Goal: Task Accomplishment & Management: Use online tool/utility

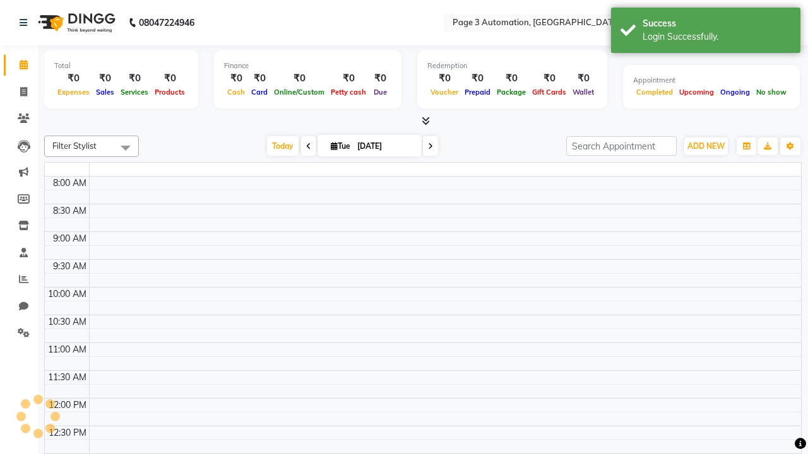
select select "en"
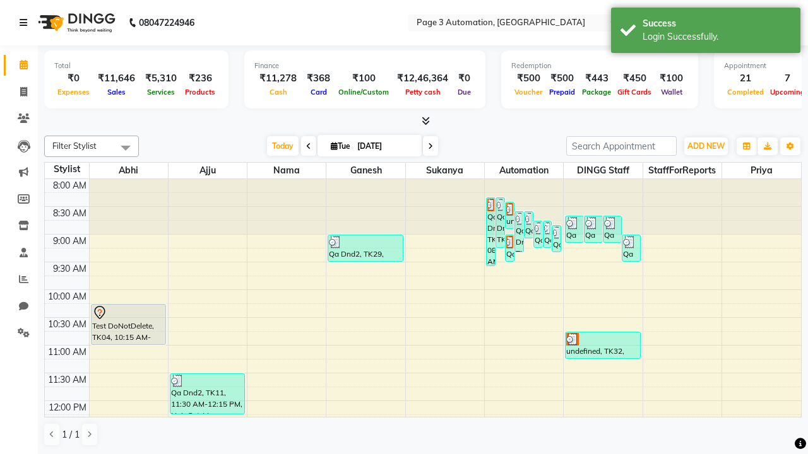
click at [26, 23] on icon at bounding box center [24, 22] width 8 height 9
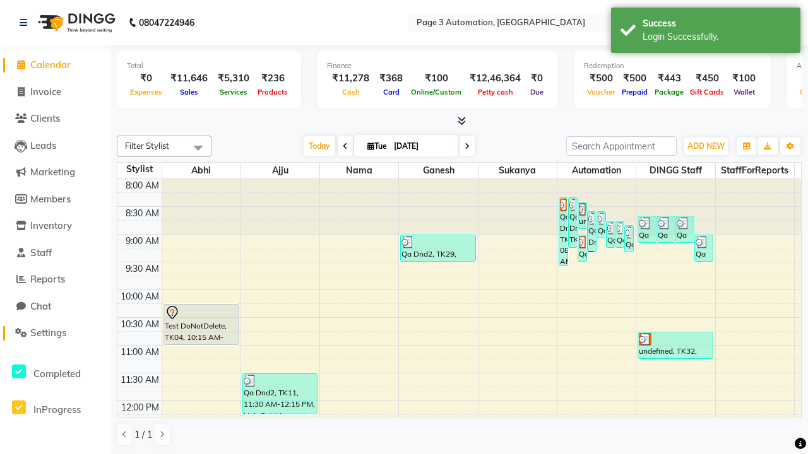
click at [55, 333] on span "Settings" at bounding box center [48, 333] width 36 height 12
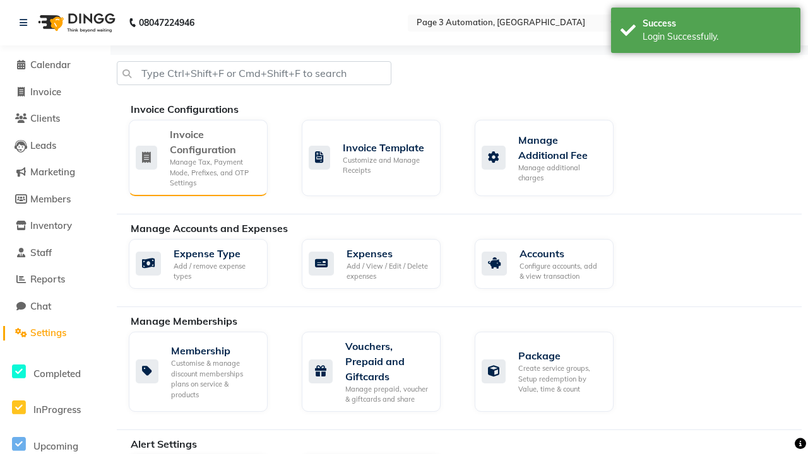
click at [198, 157] on div "Manage Tax, Payment Mode, Prefixes, and OTP Settings" at bounding box center [214, 173] width 88 height 32
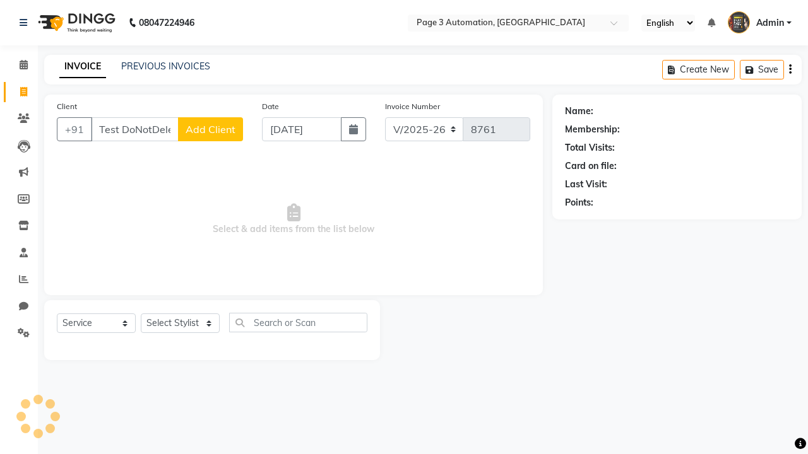
select select "2774"
select select "service"
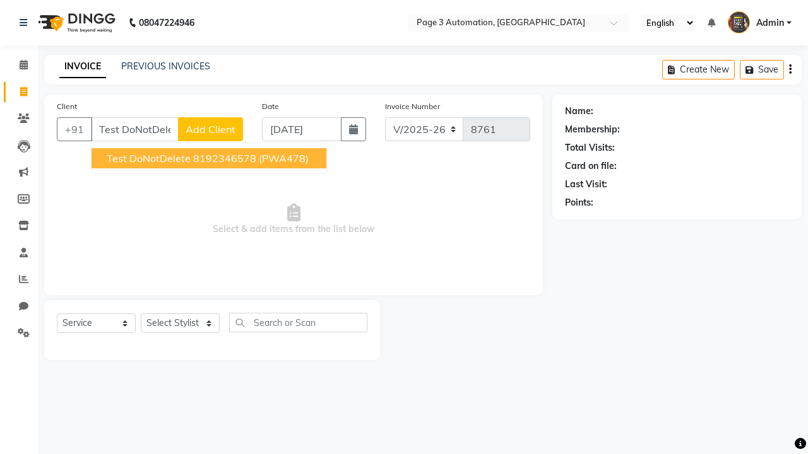
click at [210, 158] on ngb-highlight "8192346578" at bounding box center [224, 158] width 63 height 13
type input "8192346578"
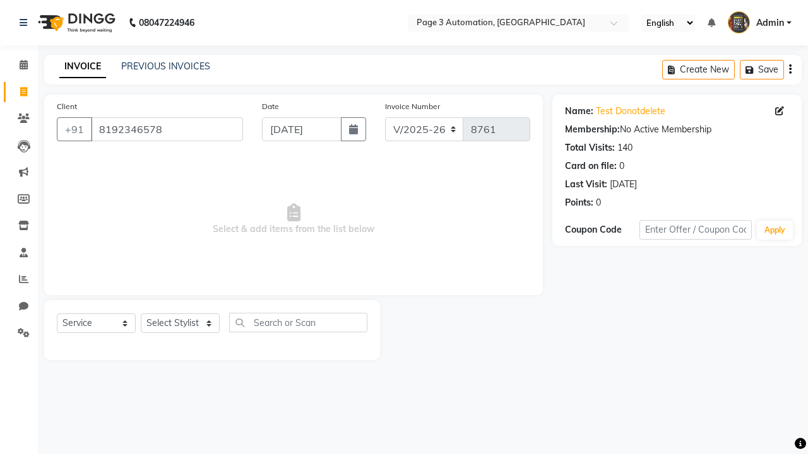
select select "712"
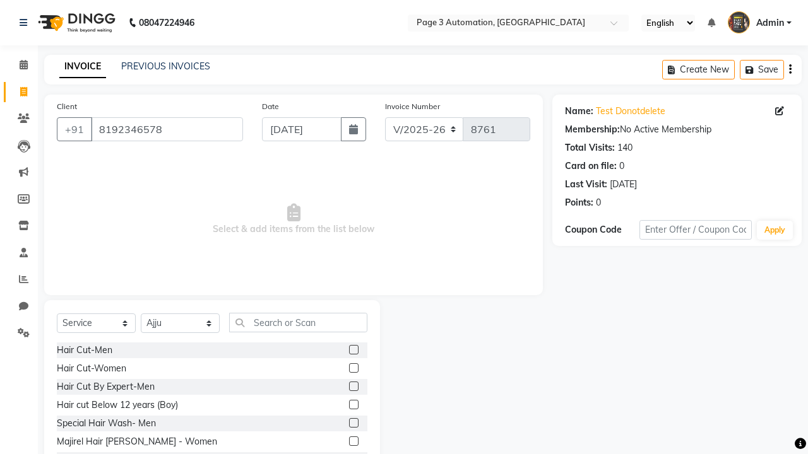
click at [353, 387] on label at bounding box center [353, 386] width 9 height 9
click at [353, 387] on input "checkbox" at bounding box center [353, 387] width 8 height 8
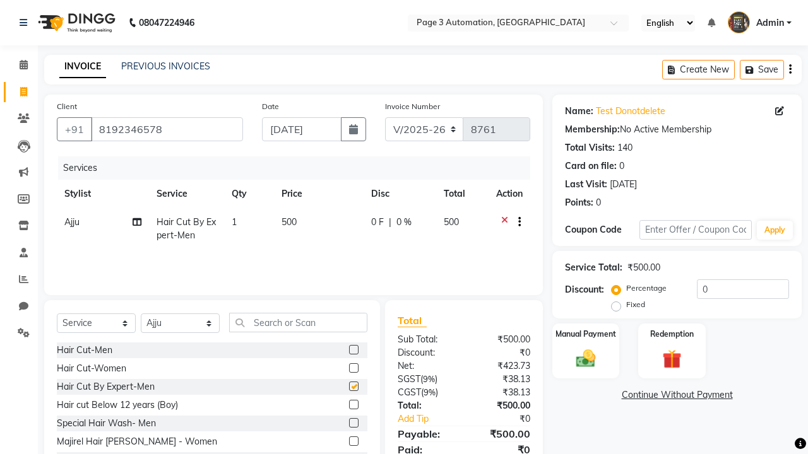
checkbox input "false"
